Goal: Information Seeking & Learning: Learn about a topic

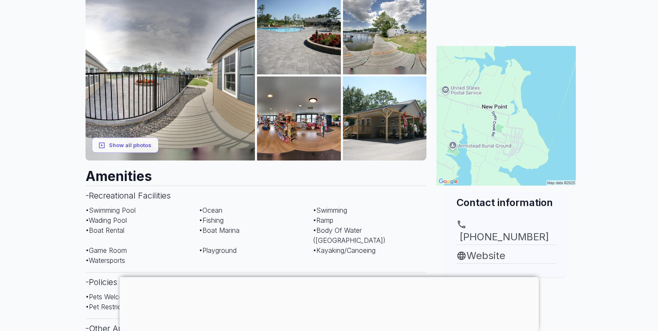
scroll to position [125, 0]
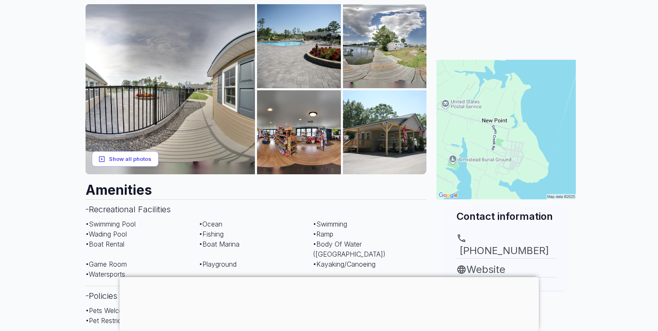
click at [127, 164] on button "Show all photos" at bounding box center [125, 158] width 67 height 15
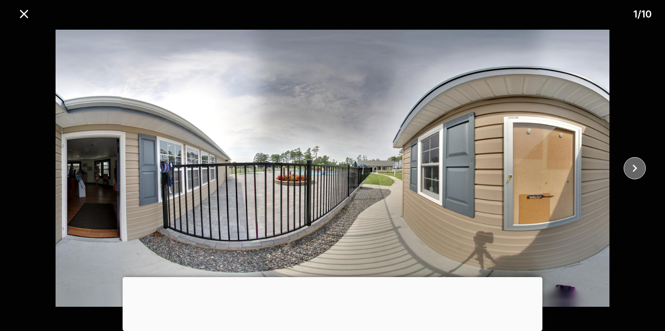
click at [636, 167] on icon "close" at bounding box center [634, 168] width 15 height 15
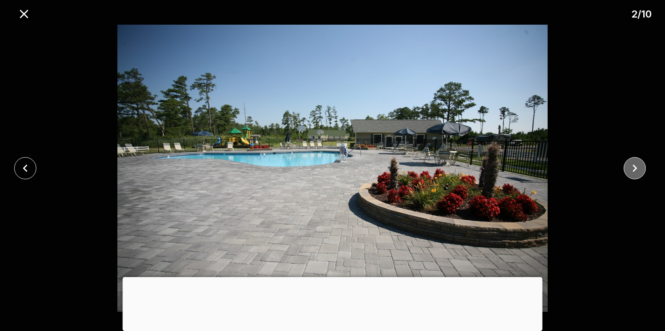
click at [636, 167] on icon "close" at bounding box center [634, 168] width 15 height 15
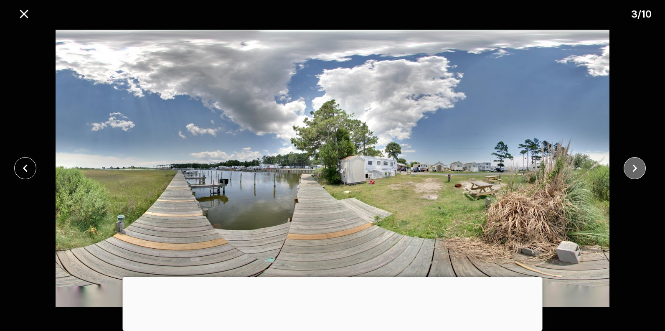
click at [636, 167] on icon "close" at bounding box center [634, 168] width 15 height 15
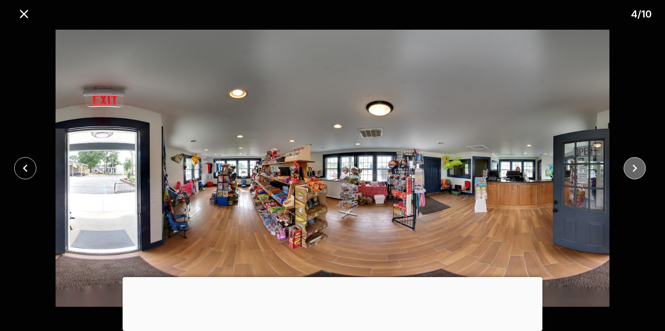
click at [636, 167] on icon "close" at bounding box center [634, 168] width 15 height 15
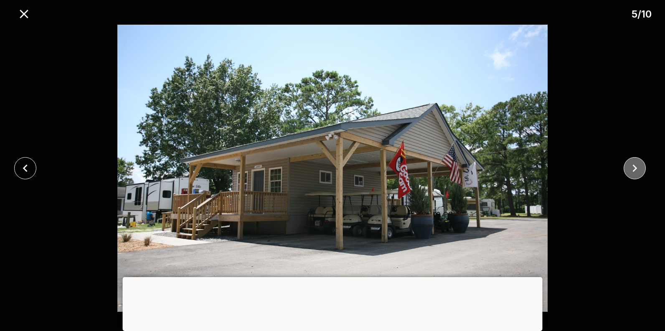
click at [636, 167] on icon "close" at bounding box center [634, 168] width 15 height 15
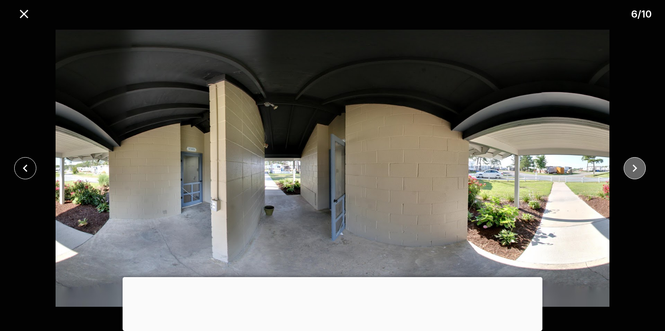
click at [636, 167] on icon "close" at bounding box center [634, 168] width 15 height 15
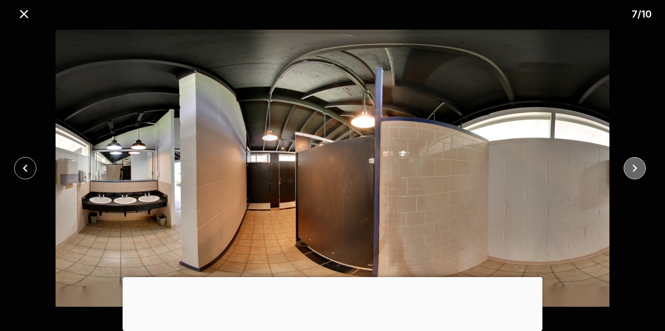
click at [636, 167] on icon "close" at bounding box center [634, 168] width 15 height 15
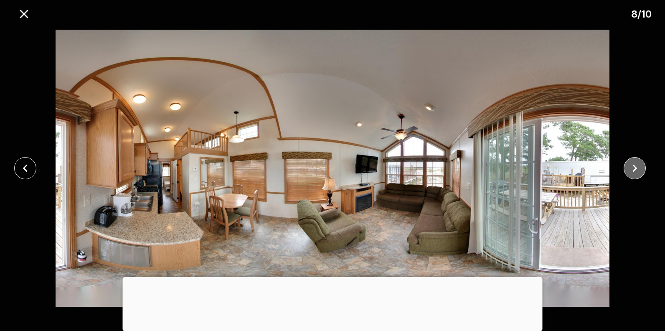
click at [636, 167] on icon "close" at bounding box center [634, 168] width 15 height 15
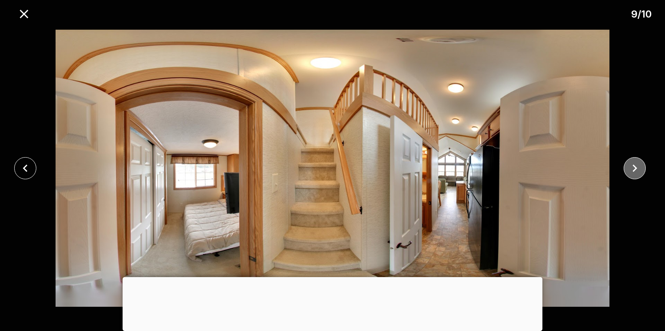
click at [636, 167] on icon "close" at bounding box center [634, 168] width 15 height 15
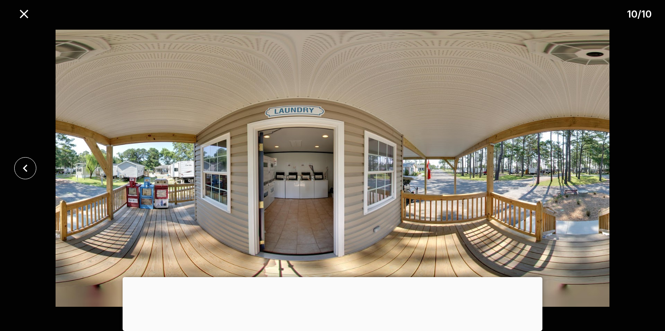
click at [636, 167] on div at bounding box center [332, 168] width 665 height 287
click at [25, 18] on icon "close" at bounding box center [24, 14] width 15 height 15
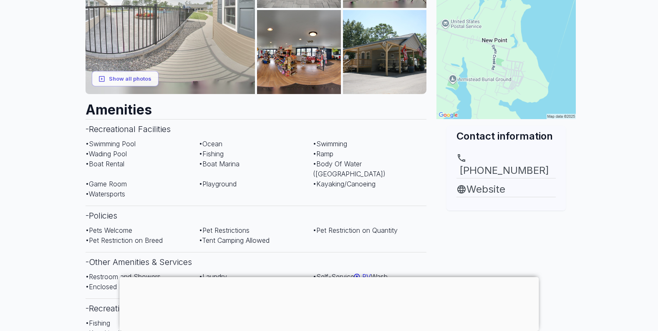
scroll to position [209, 0]
